Goal: Task Accomplishment & Management: Manage account settings

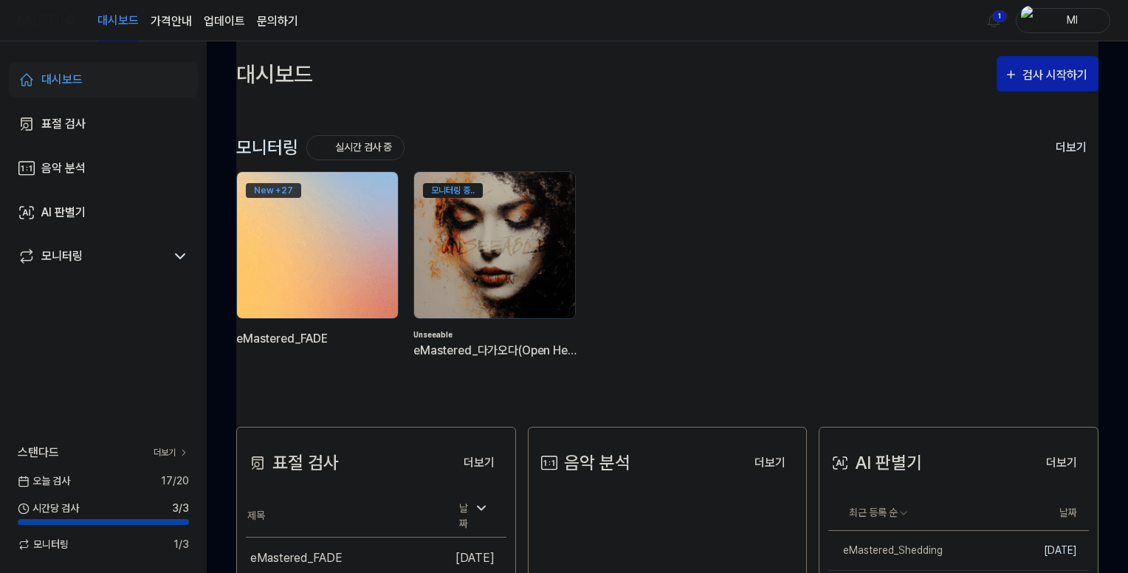
click at [278, 190] on div "New + 27" at bounding box center [273, 190] width 55 height 15
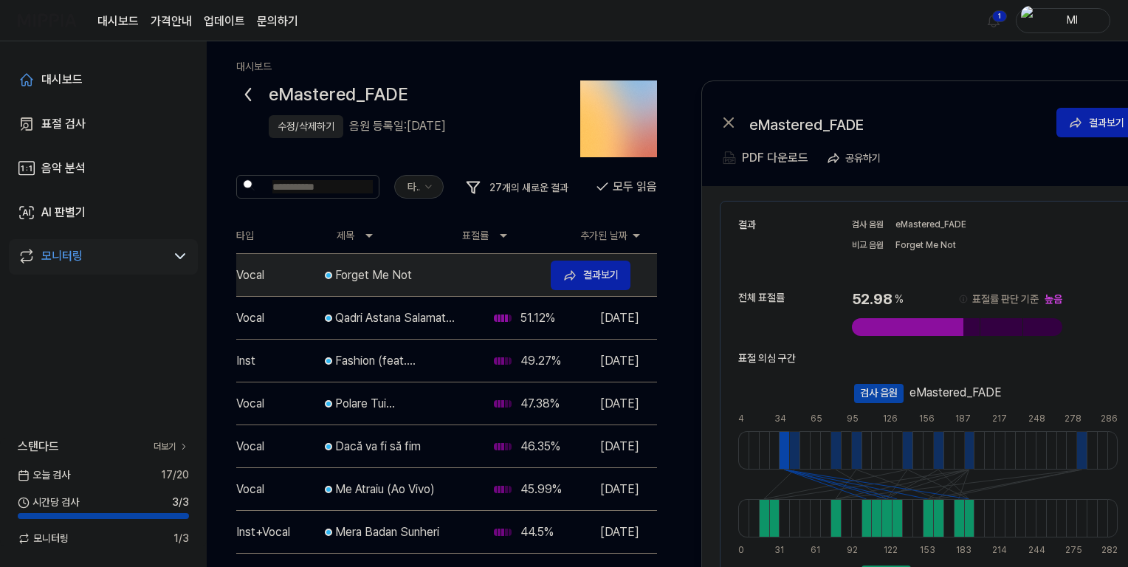
click at [439, 269] on div "Forget Me Not" at bounding box center [437, 275] width 204 height 18
click at [309, 125] on div "수정/삭제하기" at bounding box center [306, 127] width 57 height 16
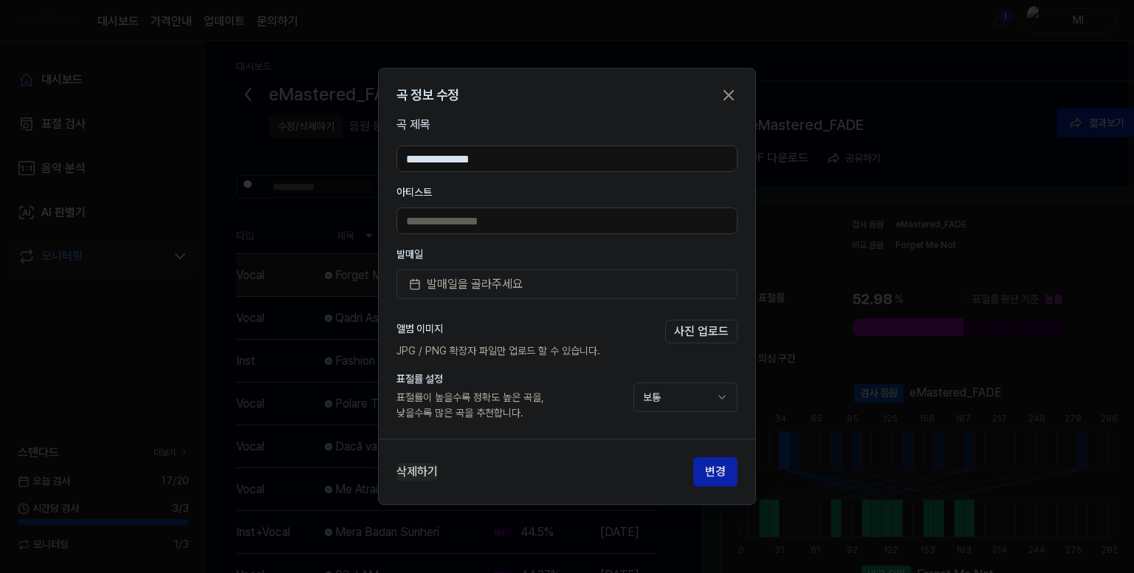
click at [425, 472] on button "삭제하기" at bounding box center [416, 472] width 41 height 18
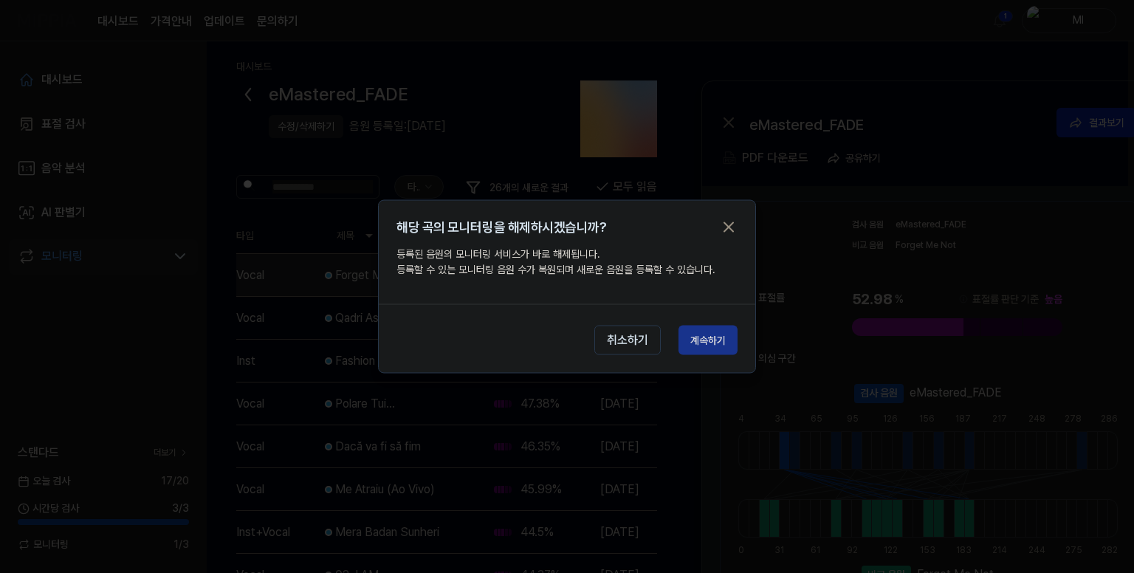
click at [709, 339] on button "계속하기" at bounding box center [707, 341] width 59 height 30
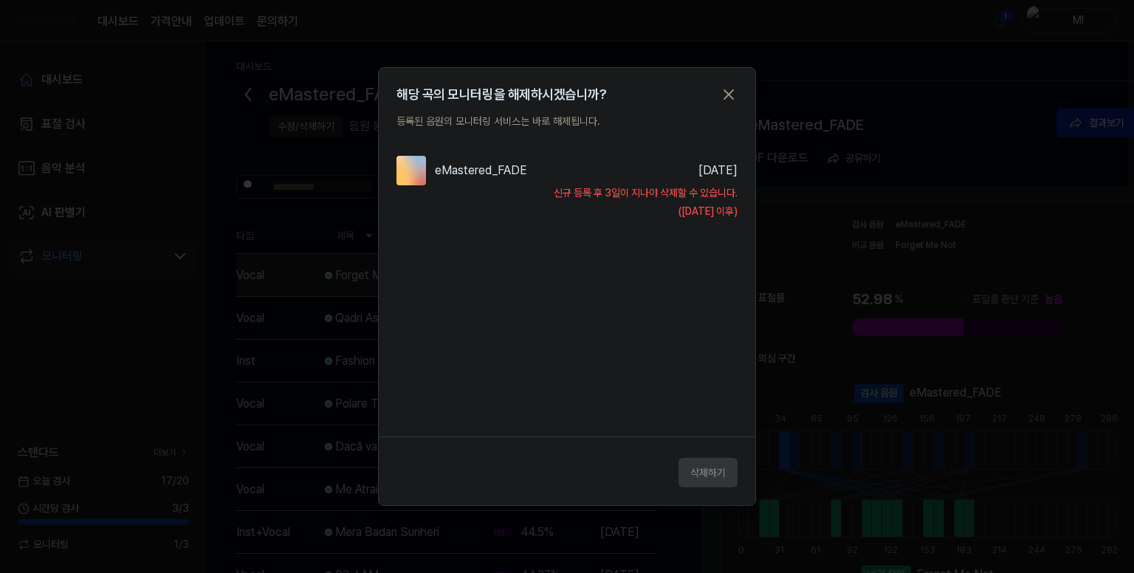
click at [711, 472] on div "삭제하기" at bounding box center [567, 468] width 376 height 38
click at [710, 472] on div "삭제하기" at bounding box center [567, 468] width 376 height 38
click at [704, 477] on div "삭제하기" at bounding box center [567, 468] width 376 height 38
drag, startPoint x: 660, startPoint y: 444, endPoint x: 660, endPoint y: 436, distance: 8.1
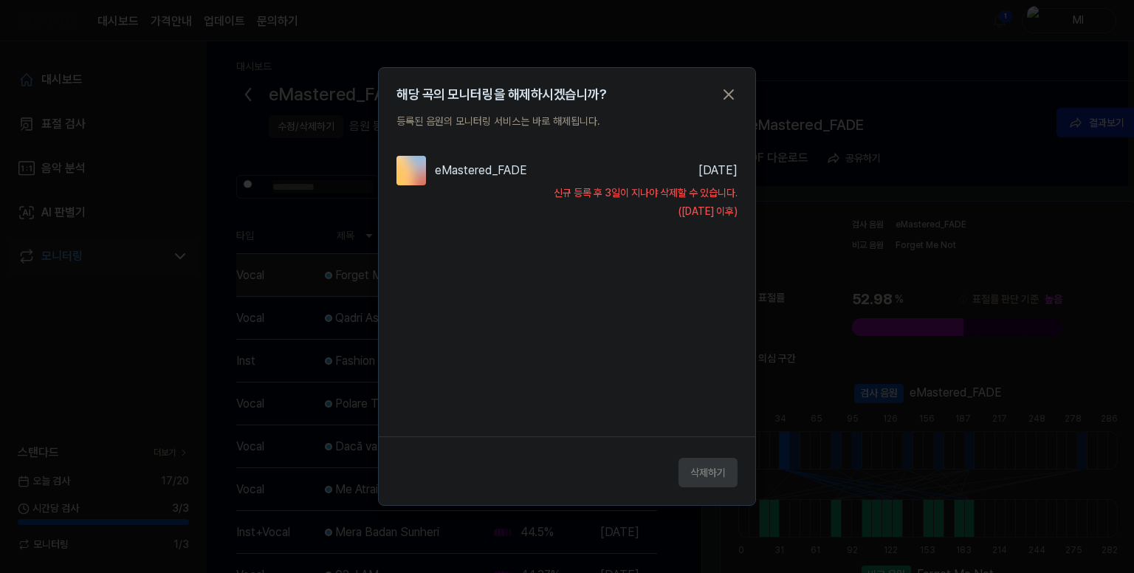
click at [660, 442] on div "해당 곡의 모니터링을 해제하시겠습니까? 등록된 음원의 모니터링 서비스는 바로 해제됩니다. eMastered_FADE [DATE] [PERSON…" at bounding box center [567, 286] width 378 height 438
click at [729, 86] on icon "button" at bounding box center [729, 95] width 18 height 18
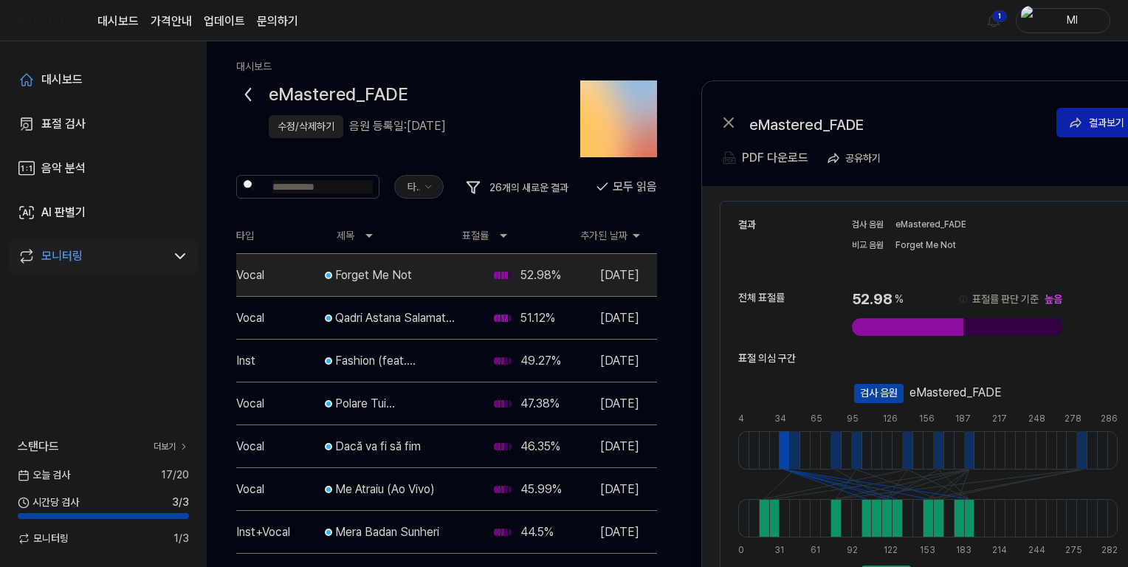
click at [248, 92] on icon at bounding box center [248, 95] width 4 height 12
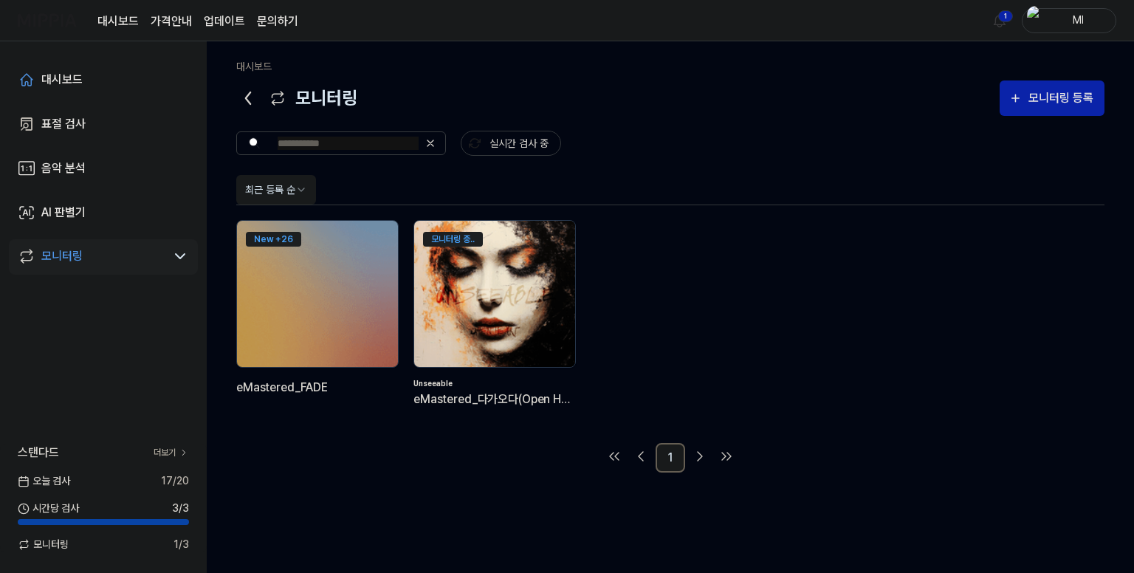
click at [461, 276] on img at bounding box center [494, 293] width 177 height 161
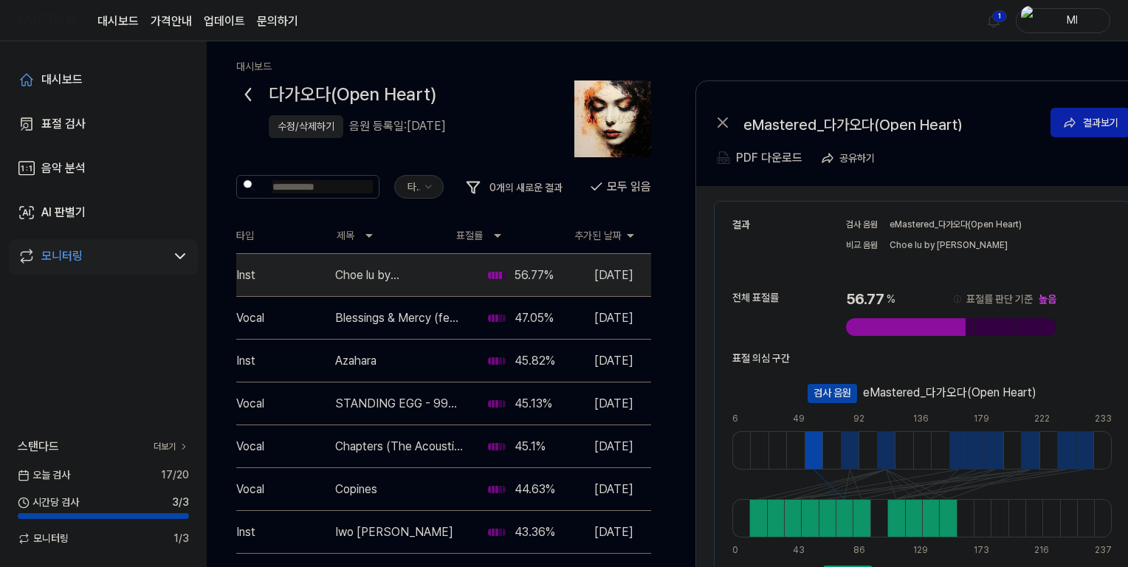
click at [246, 94] on icon at bounding box center [248, 95] width 4 height 12
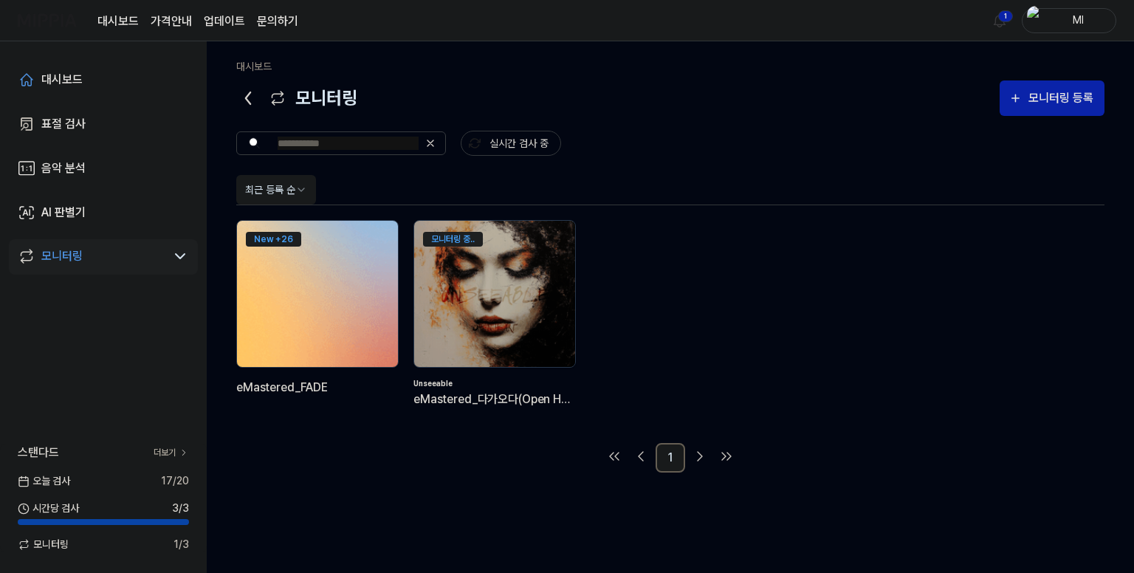
click at [291, 303] on img at bounding box center [317, 293] width 177 height 161
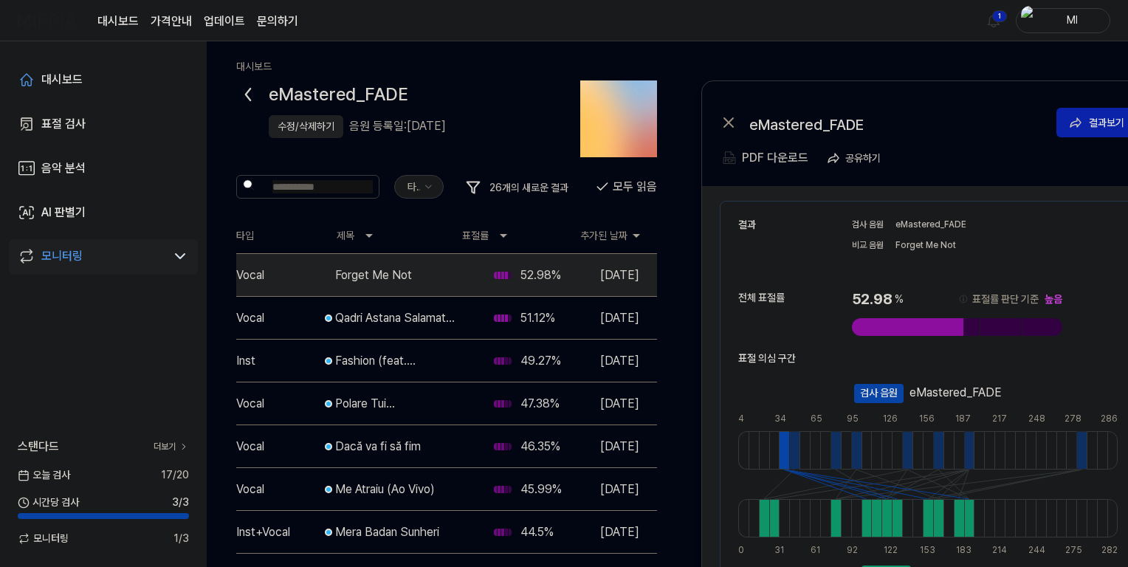
click at [244, 90] on icon at bounding box center [248, 95] width 24 height 24
